Goal: Navigation & Orientation: Understand site structure

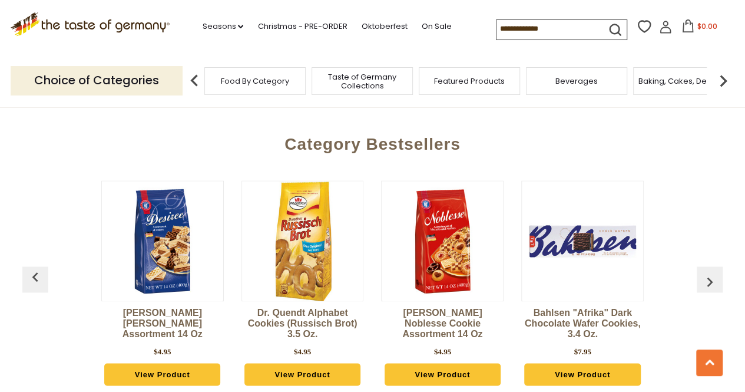
scroll to position [2879, 0]
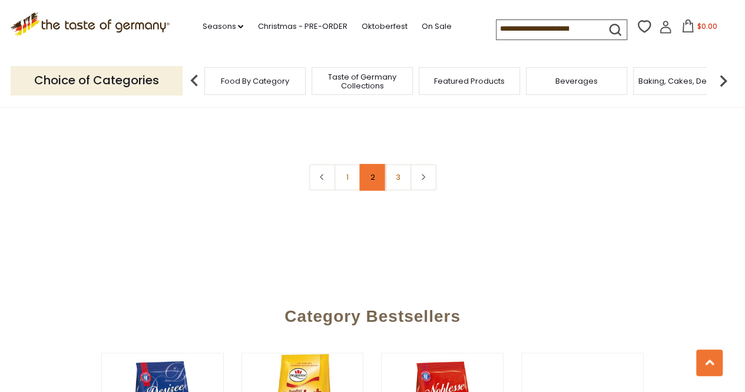
click at [369, 173] on link "2" at bounding box center [372, 177] width 27 height 27
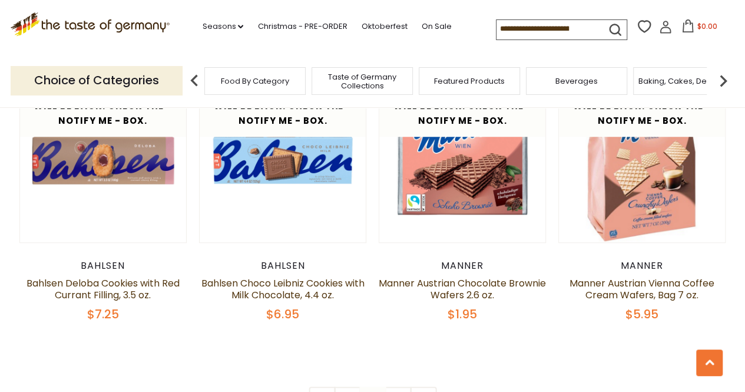
scroll to position [2749, 0]
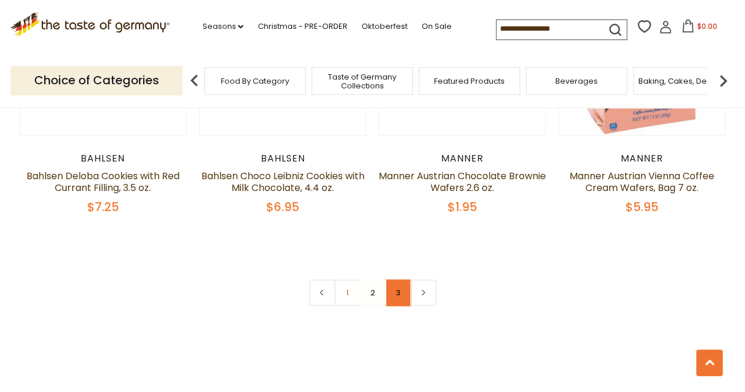
drag, startPoint x: 553, startPoint y: 246, endPoint x: 399, endPoint y: 290, distance: 160.0
click at [399, 290] on link "3" at bounding box center [398, 292] width 27 height 27
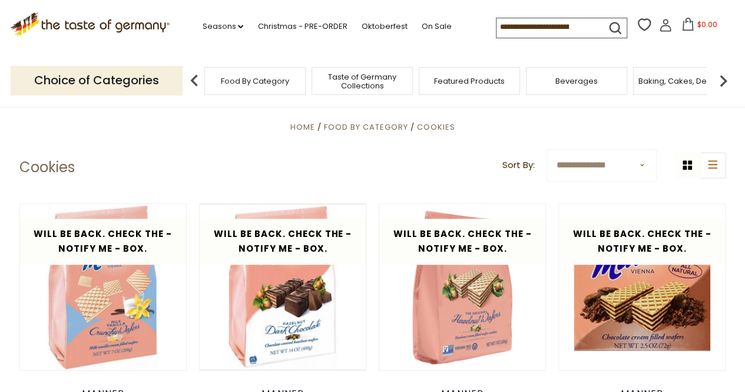
scroll to position [0, 0]
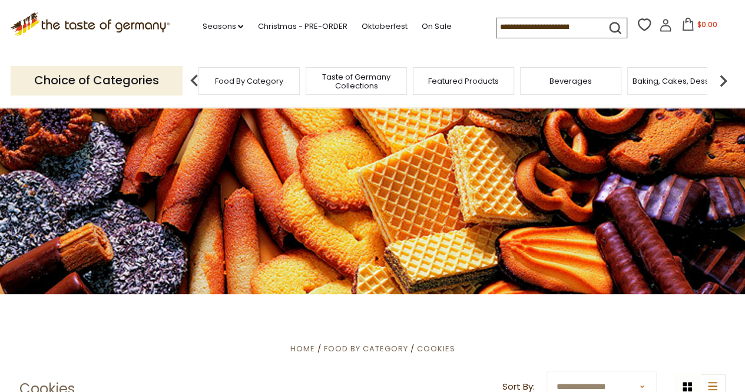
click at [447, 84] on span "Featured Products" at bounding box center [463, 81] width 71 height 9
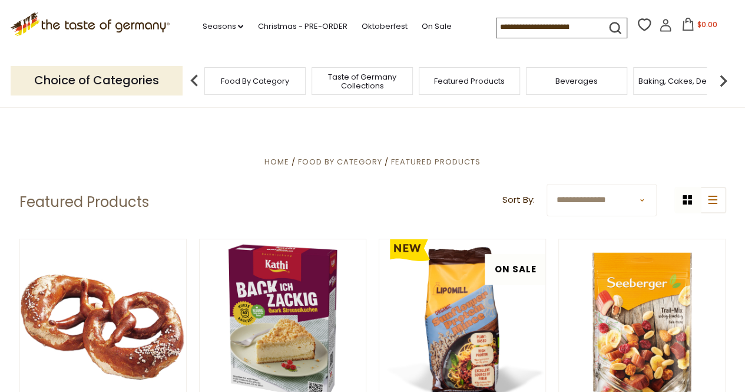
click at [665, 88] on div "Baking, Cakes, Desserts" at bounding box center [684, 81] width 101 height 28
click at [729, 81] on img at bounding box center [724, 81] width 24 height 24
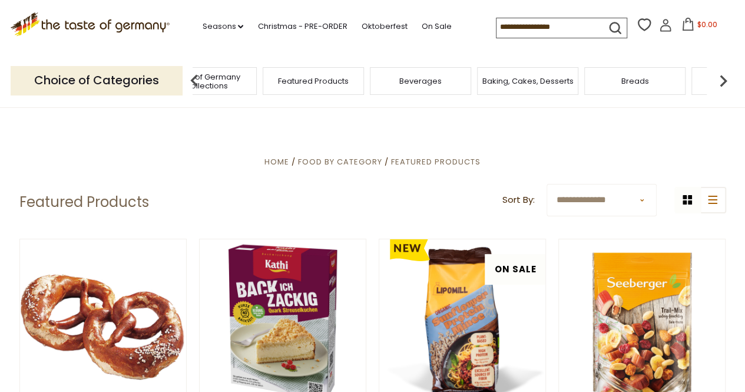
click at [647, 87] on div "Breads" at bounding box center [635, 81] width 101 height 28
click at [632, 84] on span "Breads" at bounding box center [636, 81] width 28 height 9
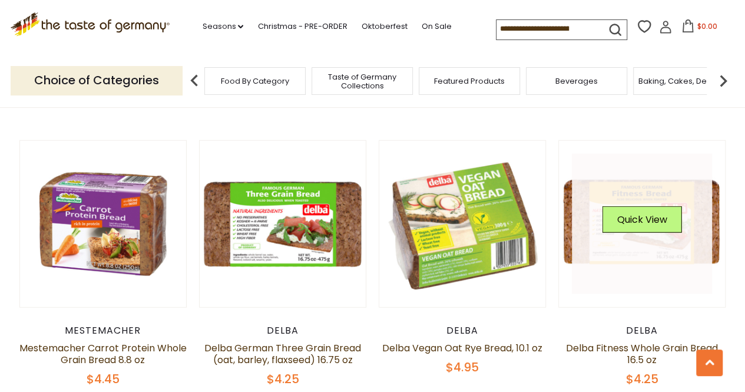
scroll to position [1426, 0]
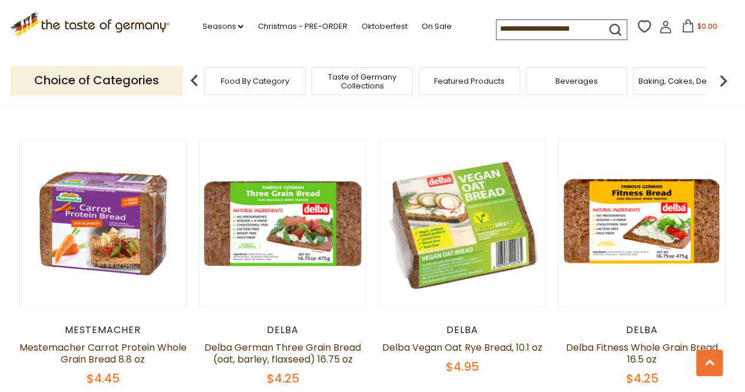
click at [660, 83] on span "Baking, Cakes, Desserts" at bounding box center [684, 81] width 91 height 9
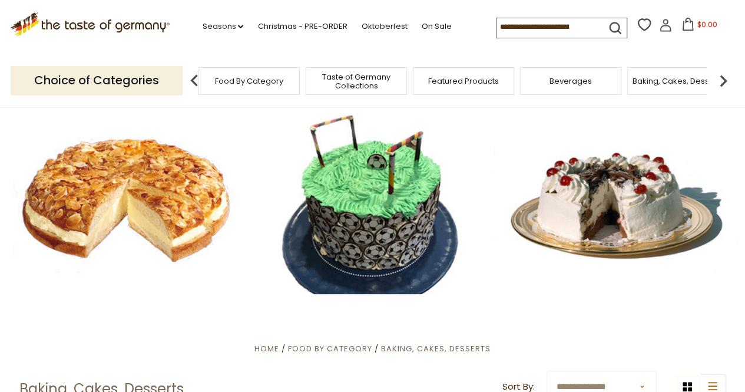
click at [248, 78] on span "Food By Category" at bounding box center [249, 81] width 68 height 9
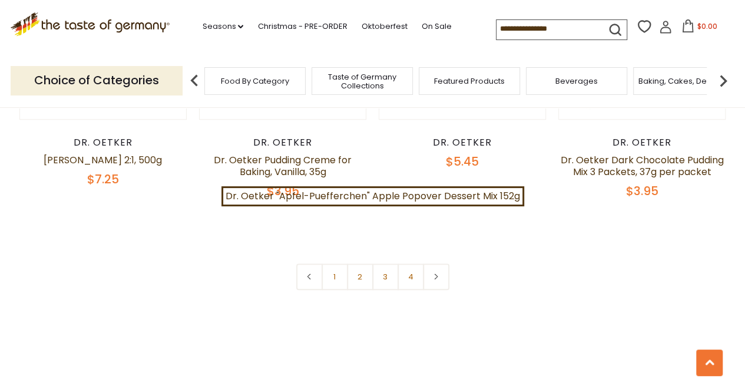
scroll to position [2627, 0]
click at [438, 268] on link at bounding box center [436, 275] width 27 height 27
